Goal: Task Accomplishment & Management: Use online tool/utility

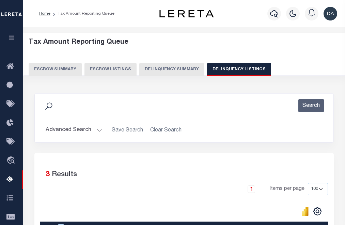
select select "100"
click at [169, 67] on button "Delinquency Summary" at bounding box center [171, 69] width 65 height 13
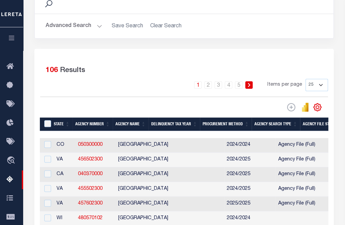
scroll to position [124, 0]
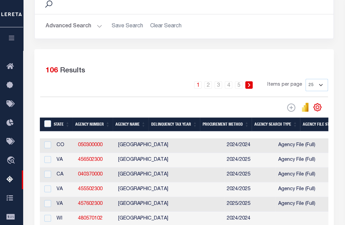
checkbox input "true"
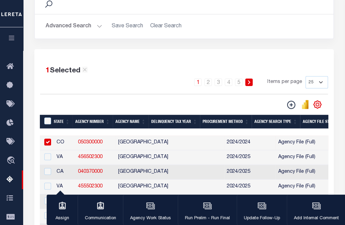
checkbox input "true"
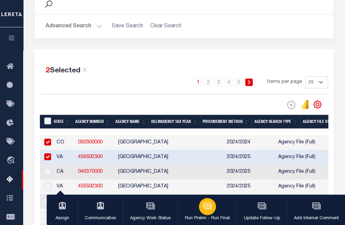
click at [205, 207] on icon "button" at bounding box center [207, 205] width 9 height 9
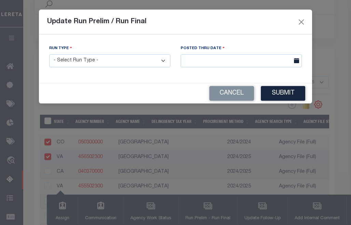
click at [137, 59] on select "- Select Run Type - Prelim Run Final Run" at bounding box center [109, 60] width 121 height 13
select select "P"
click at [49, 55] on select "- Select Run Type - Prelim Run Final Run" at bounding box center [109, 60] width 121 height 13
click at [256, 56] on input "text" at bounding box center [240, 60] width 121 height 13
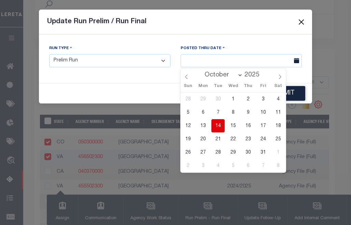
click at [218, 131] on span "14" at bounding box center [217, 125] width 13 height 13
type input "[DATE]"
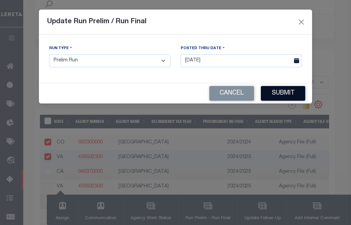
click at [291, 90] on button "Submit" at bounding box center [283, 93] width 44 height 15
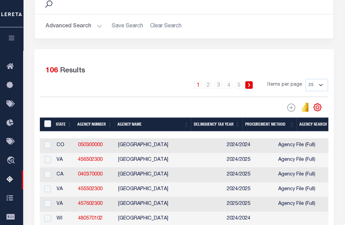
checkbox input "true"
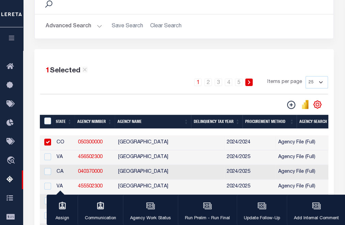
checkbox input "true"
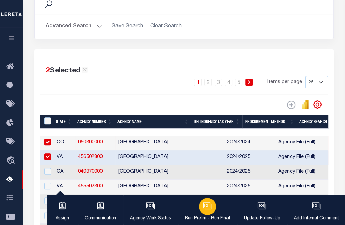
click at [211, 213] on div "button" at bounding box center [207, 206] width 17 height 17
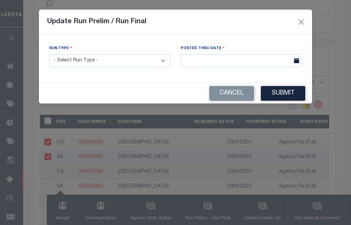
click at [126, 68] on select "- Select Run Type - Prelim Run Final Run" at bounding box center [109, 60] width 121 height 13
select select "P"
click at [49, 55] on select "- Select Run Type - Prelim Run Final Run" at bounding box center [109, 60] width 121 height 13
click at [244, 56] on input "text" at bounding box center [240, 60] width 121 height 13
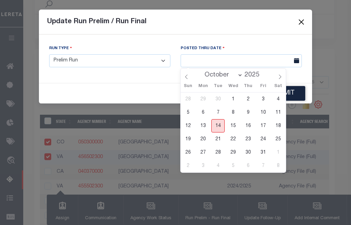
drag, startPoint x: 220, startPoint y: 123, endPoint x: 225, endPoint y: 122, distance: 4.8
click at [221, 123] on span "14" at bounding box center [217, 125] width 13 height 13
type input "[DATE]"
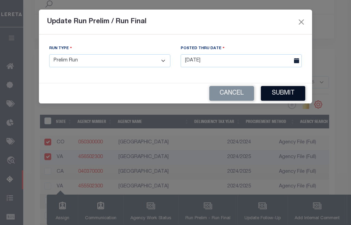
click at [286, 90] on button "Submit" at bounding box center [283, 93] width 44 height 15
